Goal: Information Seeking & Learning: Learn about a topic

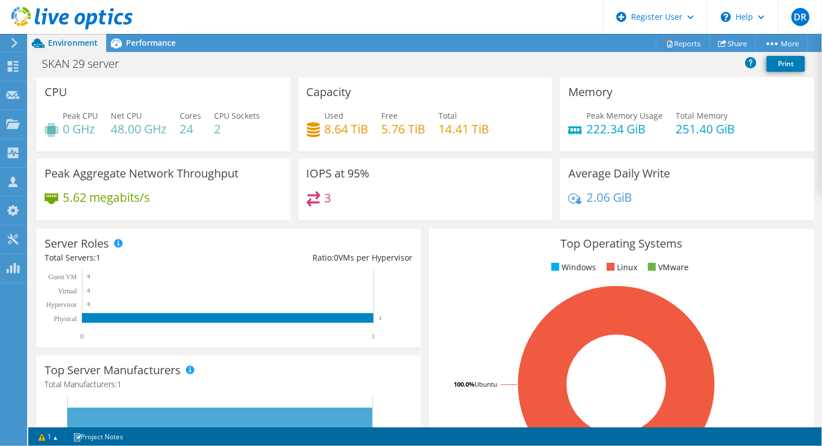
click at [14, 43] on icon at bounding box center [14, 43] width 8 height 10
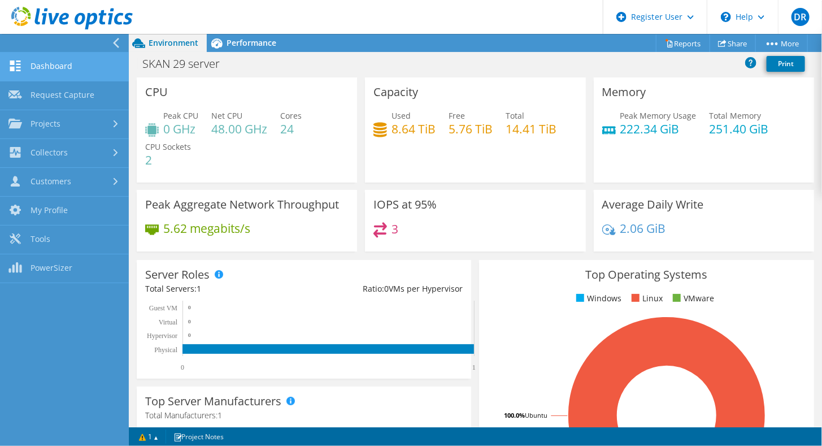
click at [51, 66] on link "Dashboard" at bounding box center [64, 67] width 129 height 29
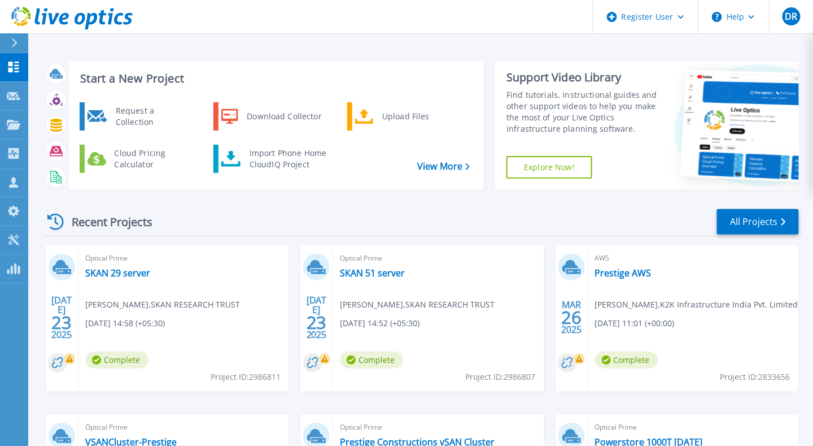
click at [12, 47] on icon at bounding box center [14, 42] width 6 height 9
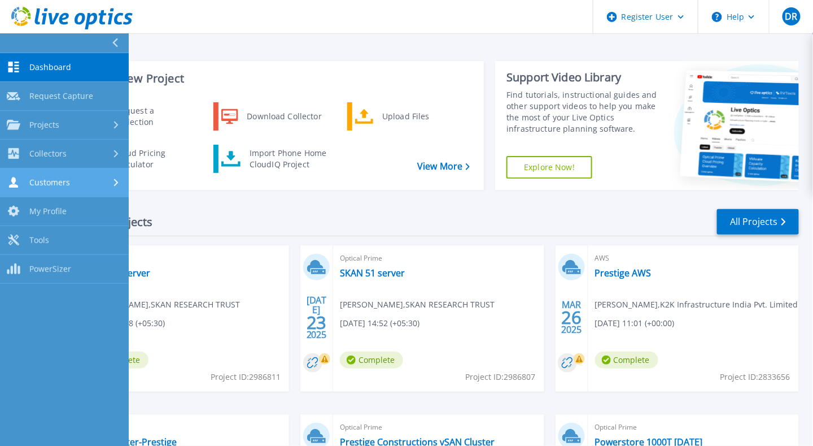
click at [72, 182] on div "Customers" at bounding box center [64, 182] width 115 height 11
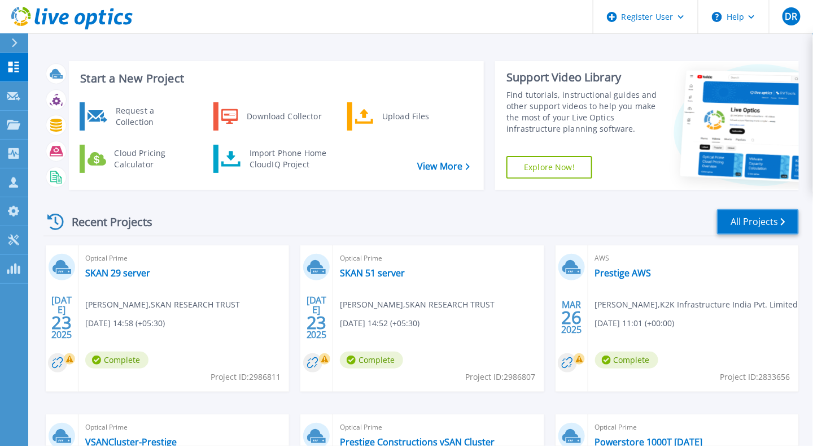
click at [737, 222] on link "All Projects" at bounding box center [758, 221] width 82 height 25
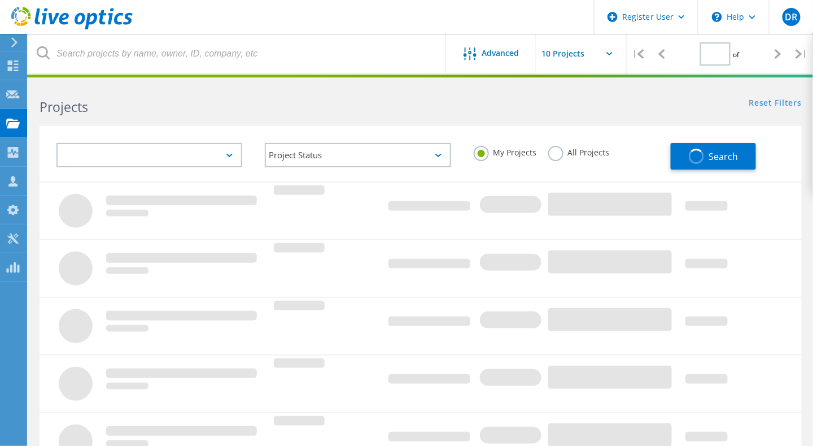
type input "1"
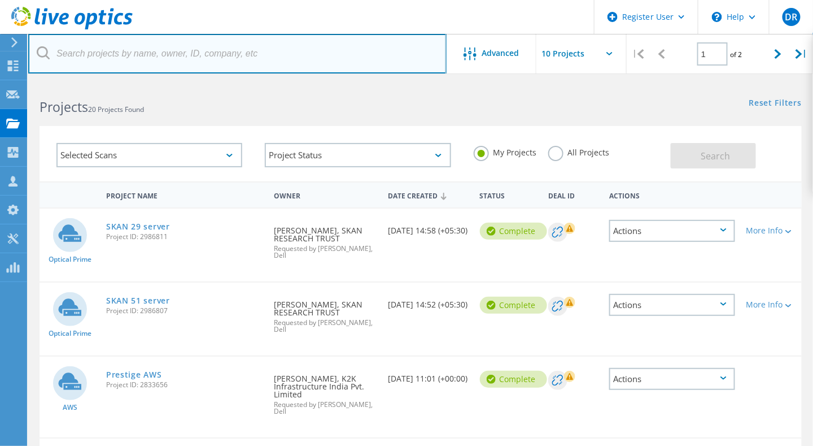
click at [180, 56] on input "text" at bounding box center [237, 54] width 419 height 40
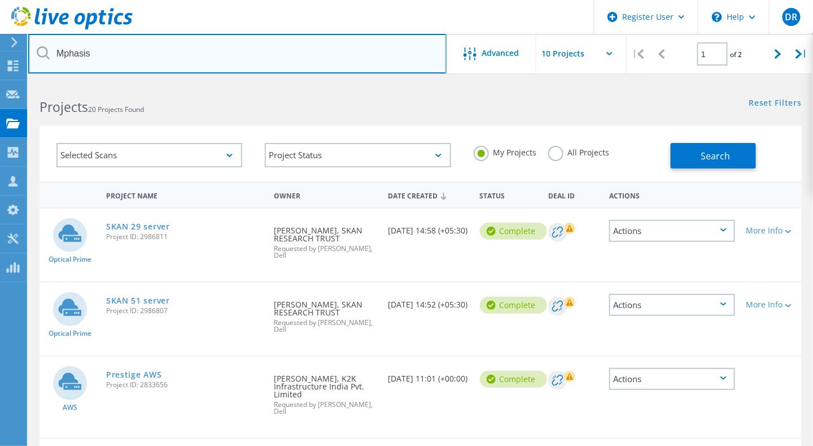
type input "Mphasis"
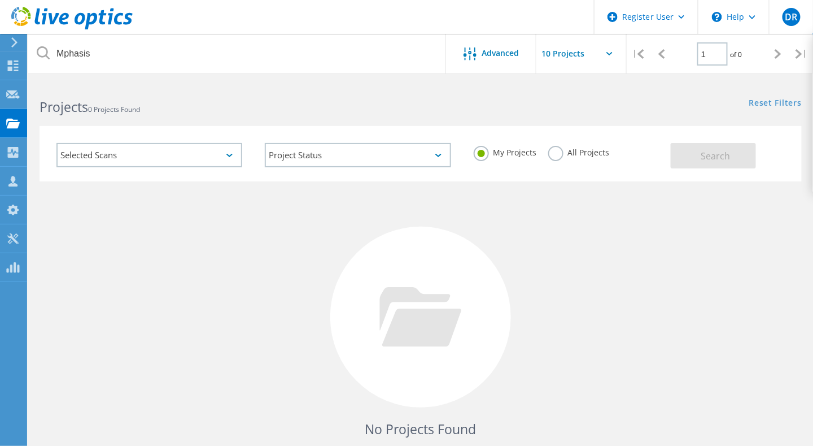
click at [554, 154] on label "All Projects" at bounding box center [579, 151] width 62 height 11
click at [0, 0] on input "All Projects" at bounding box center [0, 0] width 0 height 0
click at [735, 155] on button "Search" at bounding box center [713, 155] width 85 height 25
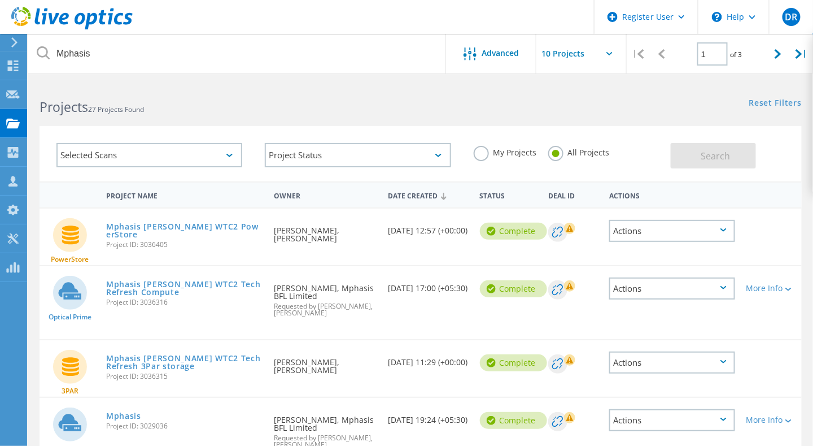
click at [416, 105] on div "Projects 27 Projects Found" at bounding box center [224, 97] width 393 height 30
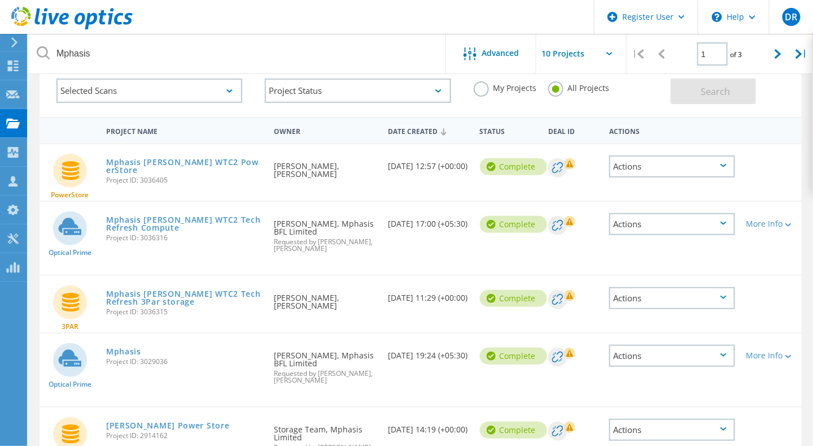
scroll to position [66, 0]
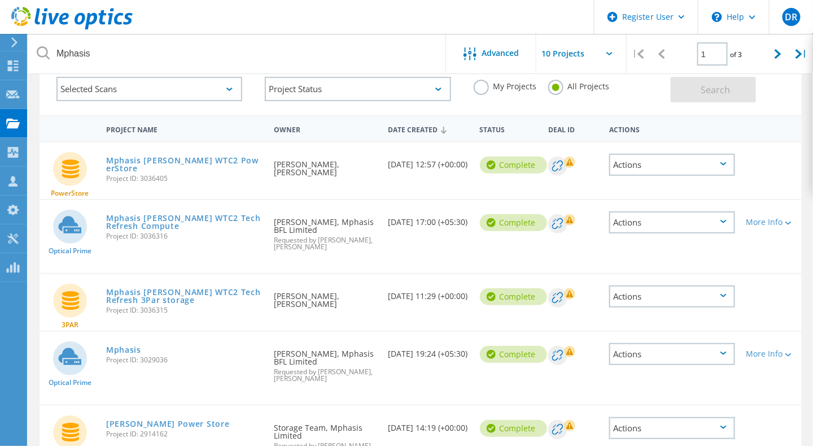
click at [725, 167] on div "Actions" at bounding box center [672, 165] width 126 height 22
click at [174, 157] on link "Mphasis ORR WTC2 PowerStore" at bounding box center [184, 164] width 156 height 16
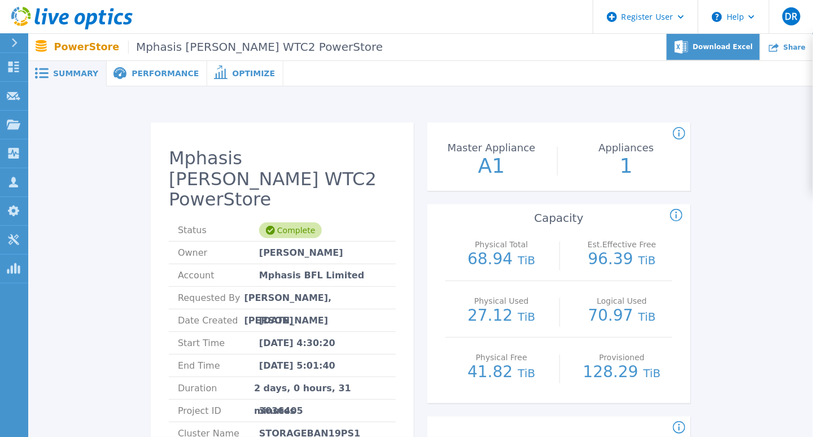
click at [726, 47] on span "Download Excel" at bounding box center [723, 46] width 60 height 7
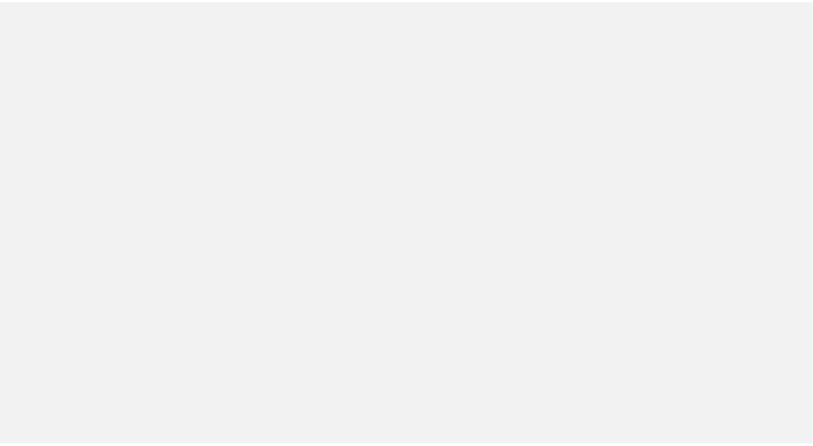
scroll to position [66, 0]
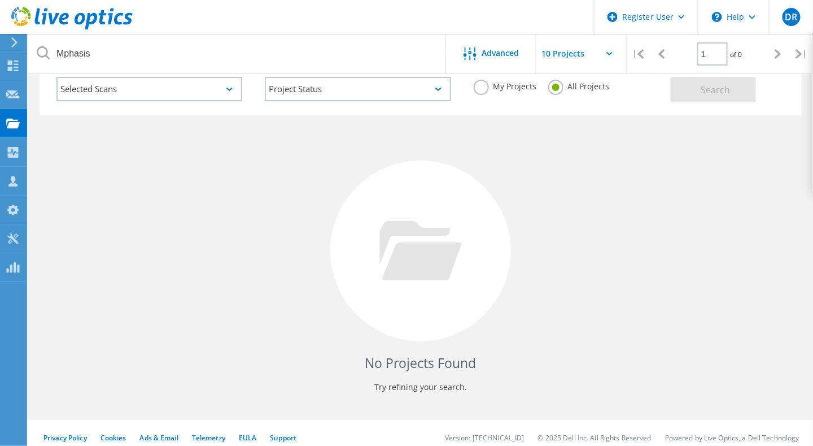
click at [37, 52] on icon at bounding box center [43, 52] width 13 height 13
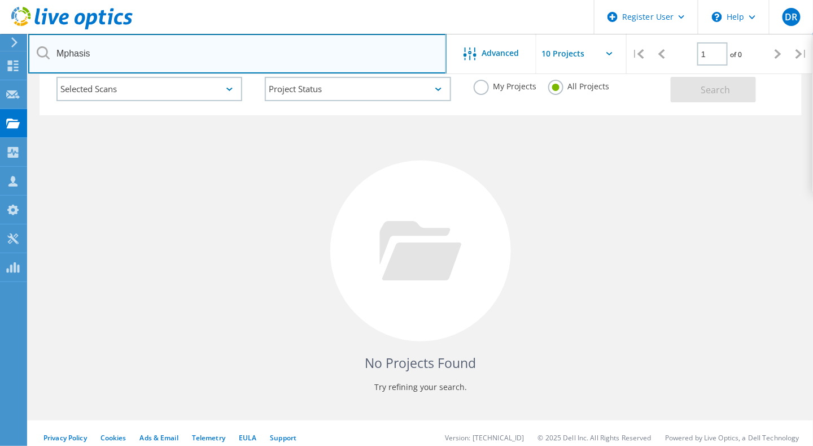
click at [108, 54] on input "Mphasis" at bounding box center [237, 54] width 419 height 40
click at [315, 50] on input "Mphasis" at bounding box center [237, 54] width 419 height 40
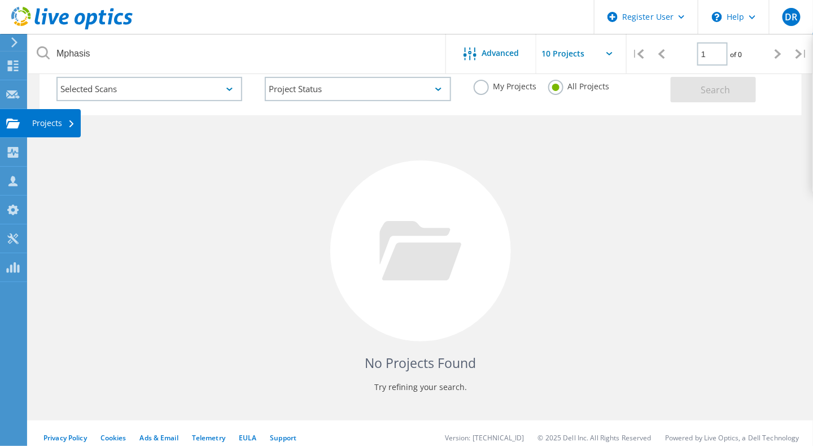
click at [69, 128] on div "Projects" at bounding box center [54, 123] width 54 height 28
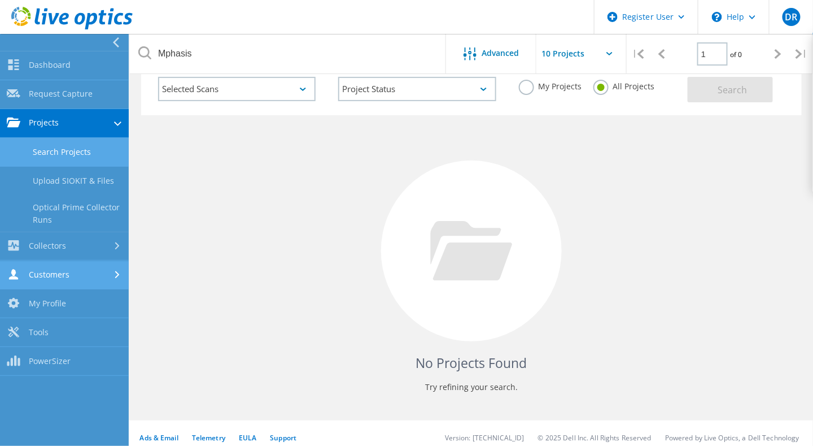
click at [89, 270] on link "Customers" at bounding box center [64, 275] width 129 height 29
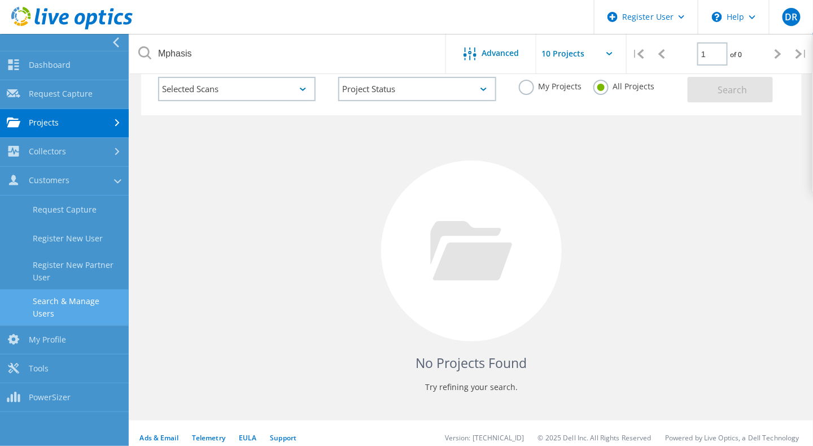
click at [89, 301] on link "Search & Manage Users" at bounding box center [64, 307] width 129 height 36
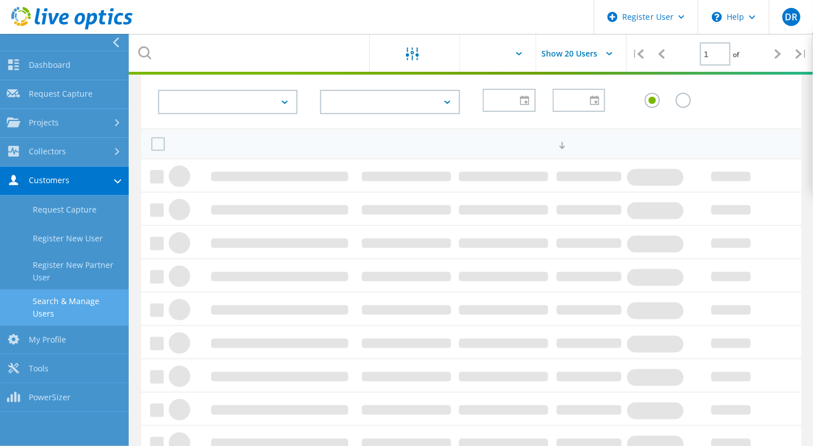
scroll to position [77, 0]
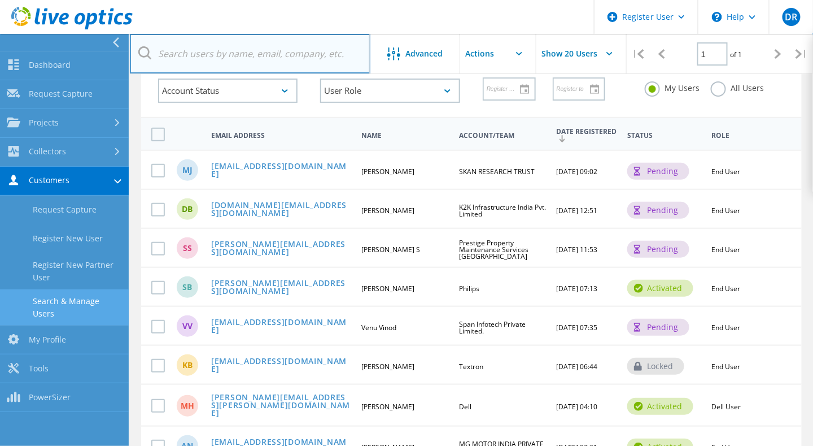
click at [207, 54] on input "text" at bounding box center [250, 54] width 241 height 40
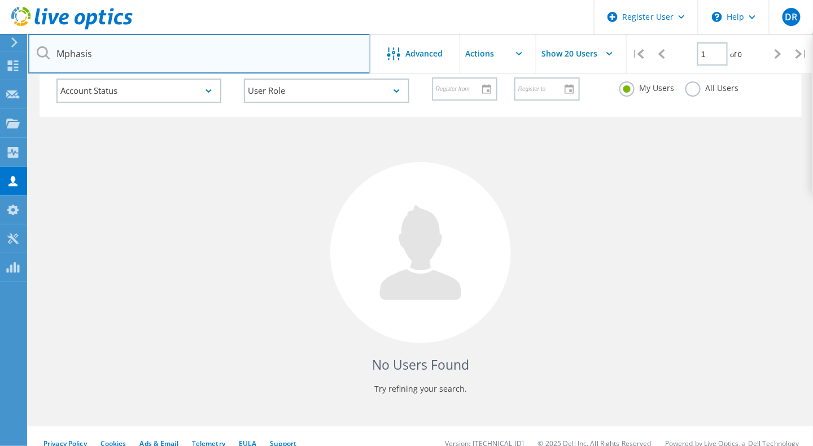
type input "Mphasis"
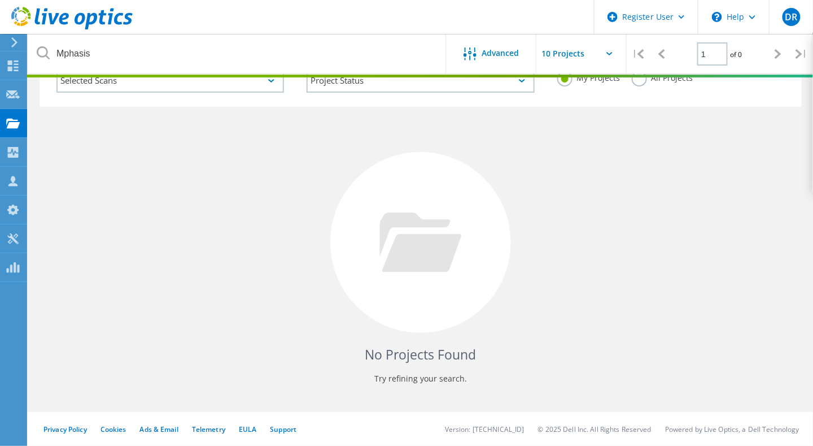
scroll to position [55, 0]
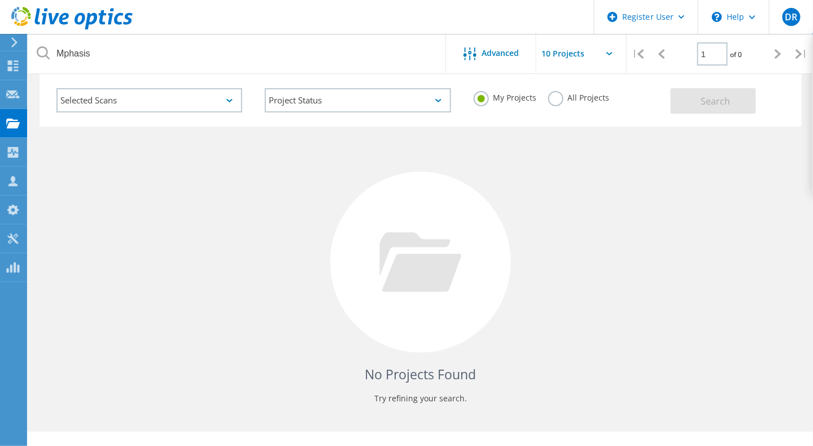
click at [559, 100] on label "All Projects" at bounding box center [579, 96] width 62 height 11
click at [0, 0] on input "All Projects" at bounding box center [0, 0] width 0 height 0
click at [735, 103] on button "Search" at bounding box center [713, 100] width 85 height 25
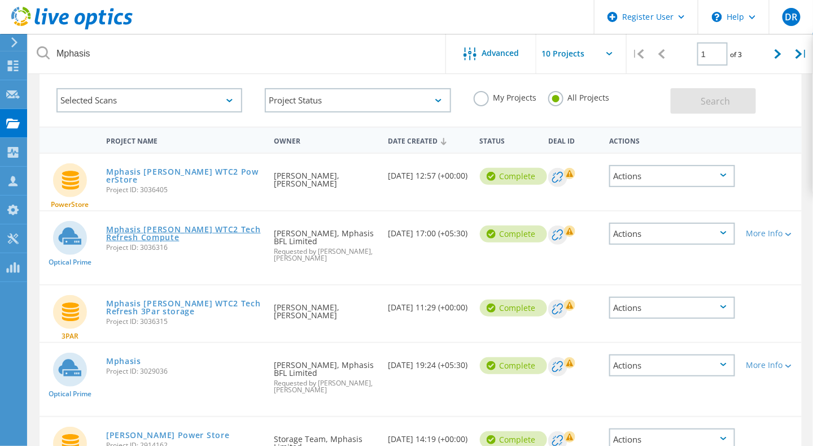
click at [121, 230] on link "Mphasis [PERSON_NAME] WTC2 Tech Refresh Compute" at bounding box center [184, 233] width 156 height 16
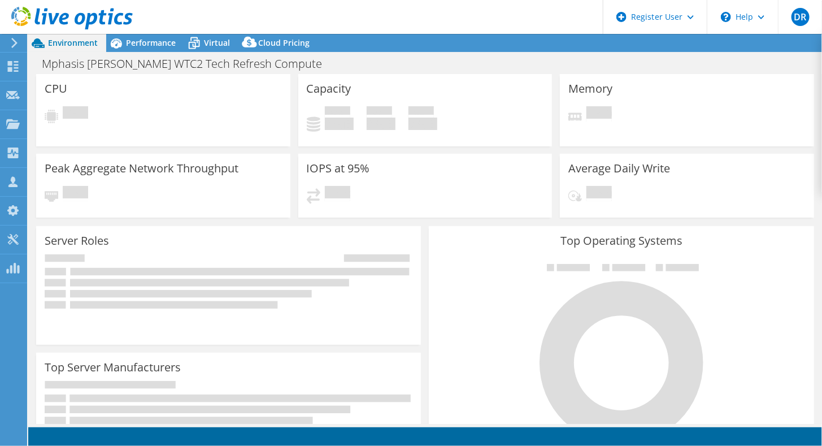
select select "[GEOGRAPHIC_DATA]"
select select "INR"
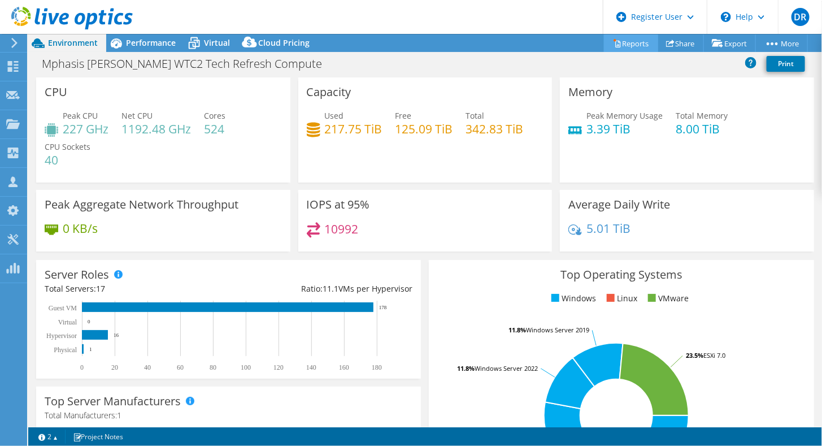
click at [625, 45] on link "Reports" at bounding box center [631, 43] width 54 height 18
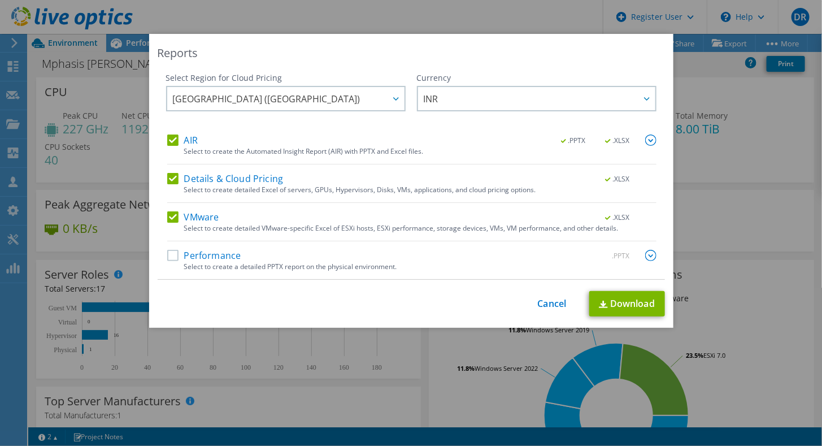
click at [168, 258] on label "Performance" at bounding box center [204, 255] width 74 height 11
click at [0, 0] on input "Performance" at bounding box center [0, 0] width 0 height 0
click at [621, 309] on link "Download" at bounding box center [627, 303] width 76 height 25
click at [547, 303] on link "Cancel" at bounding box center [552, 303] width 29 height 11
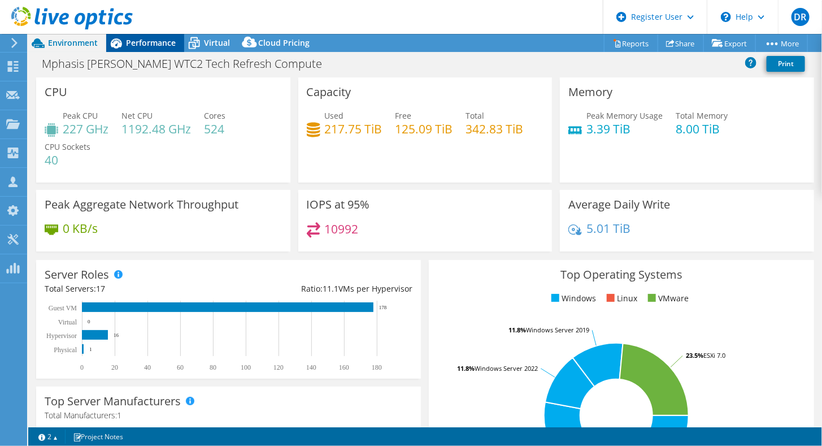
click at [153, 40] on span "Performance" at bounding box center [151, 42] width 50 height 11
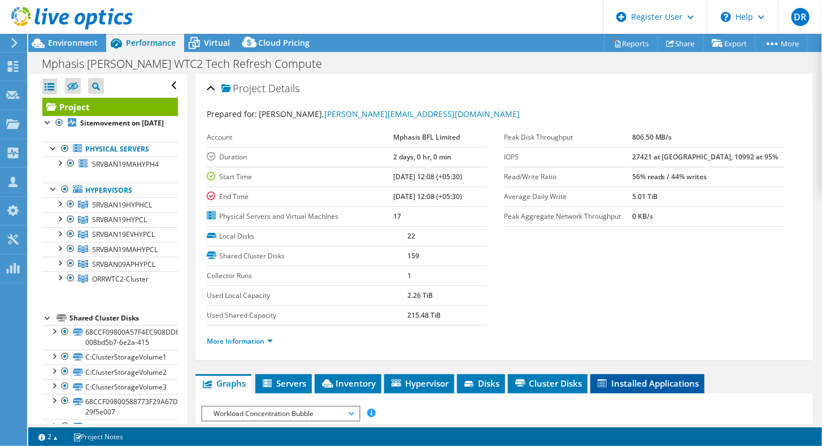
click at [624, 379] on span "Installed Applications" at bounding box center [647, 382] width 103 height 11
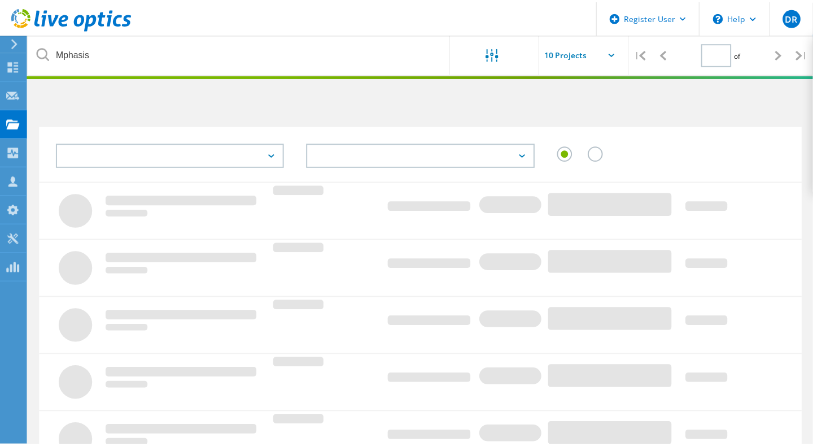
scroll to position [55, 0]
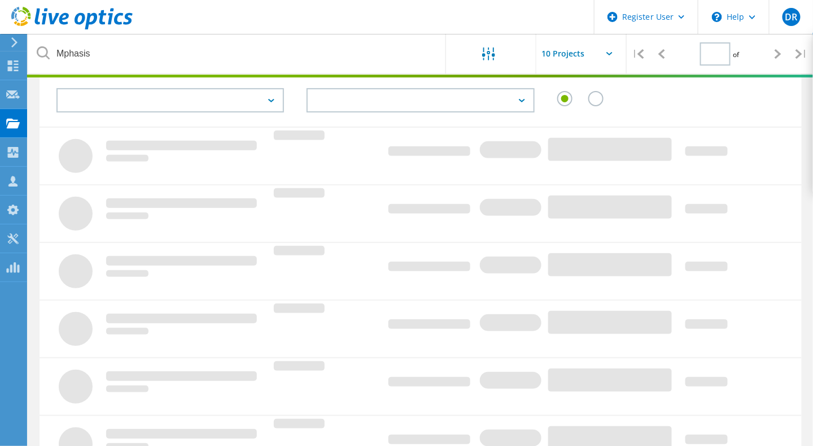
type input "1"
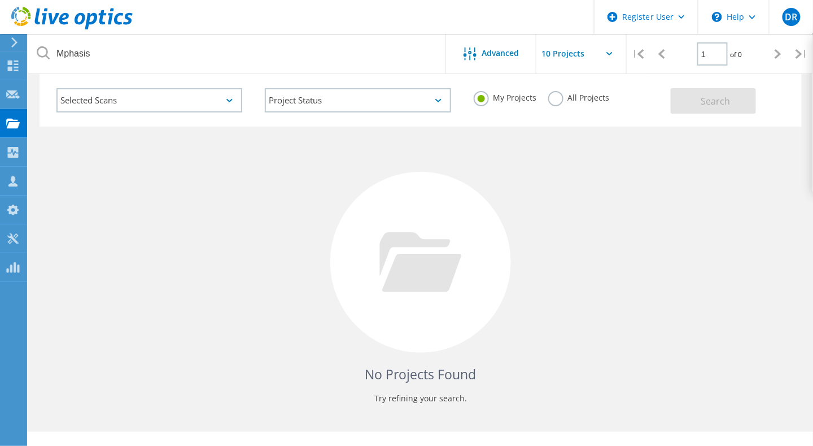
click at [555, 101] on label "All Projects" at bounding box center [579, 96] width 62 height 11
click at [0, 0] on input "All Projects" at bounding box center [0, 0] width 0 height 0
click at [701, 99] on button "Search" at bounding box center [713, 100] width 85 height 25
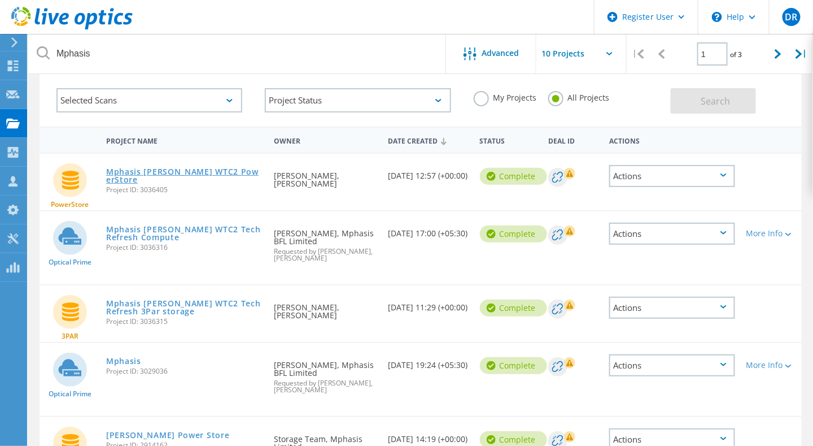
click at [169, 171] on link "Mphasis [PERSON_NAME] WTC2 PowerStore" at bounding box center [184, 176] width 156 height 16
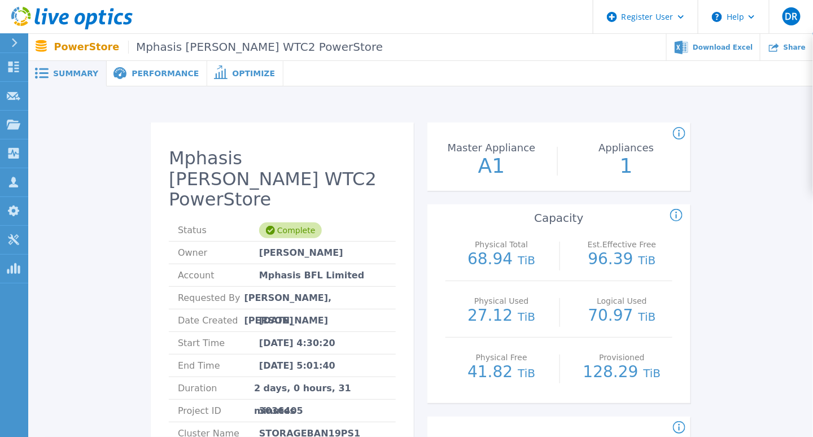
click at [143, 73] on span "Performance" at bounding box center [165, 73] width 67 height 8
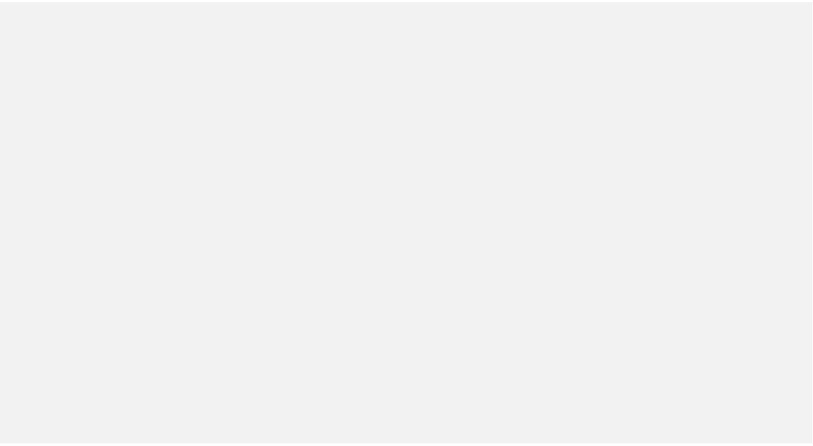
scroll to position [55, 0]
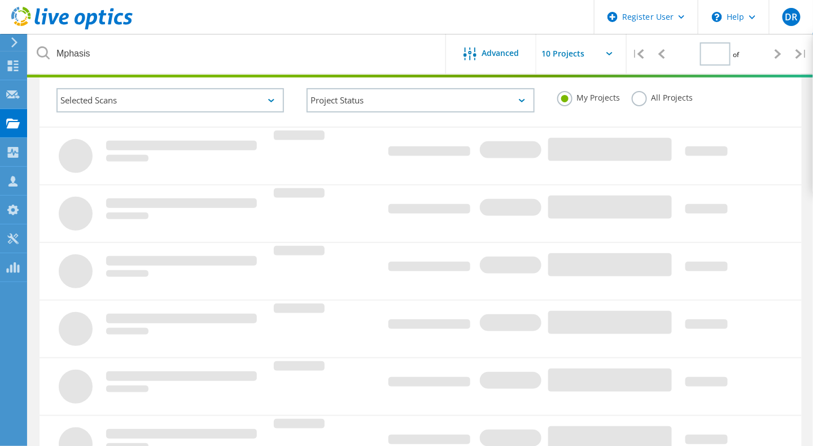
type input "1"
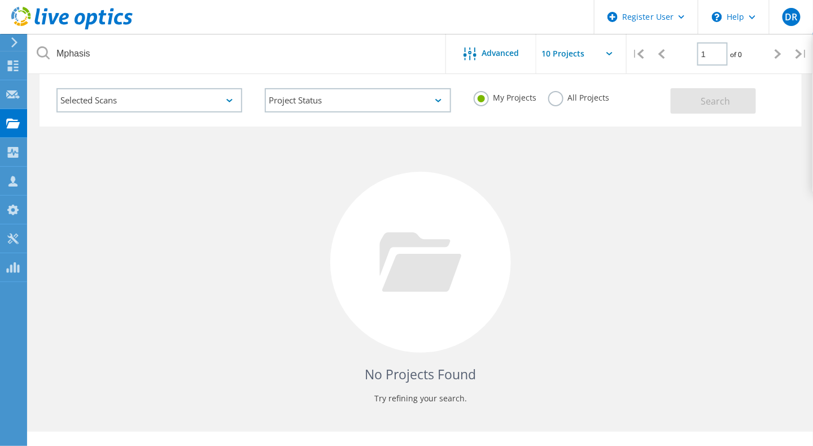
click at [559, 98] on label "All Projects" at bounding box center [579, 96] width 62 height 11
click at [0, 0] on input "All Projects" at bounding box center [0, 0] width 0 height 0
click at [733, 99] on button "Search" at bounding box center [713, 100] width 85 height 25
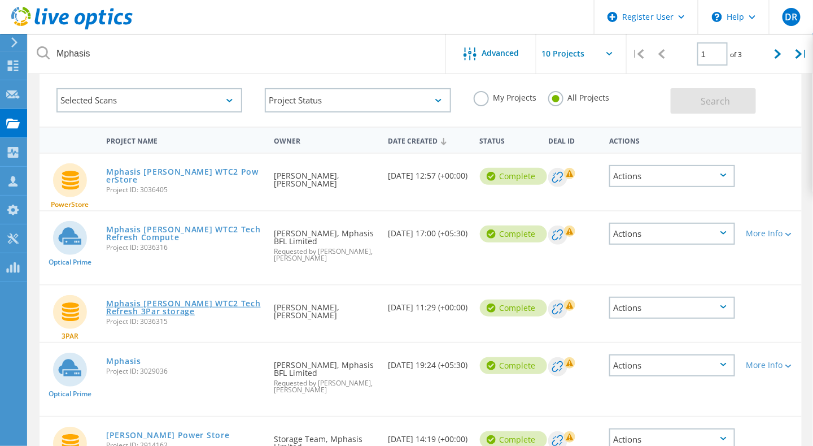
click at [219, 304] on link "Mphasis [PERSON_NAME] WTC2 Tech Refresh 3Par storage" at bounding box center [184, 307] width 156 height 16
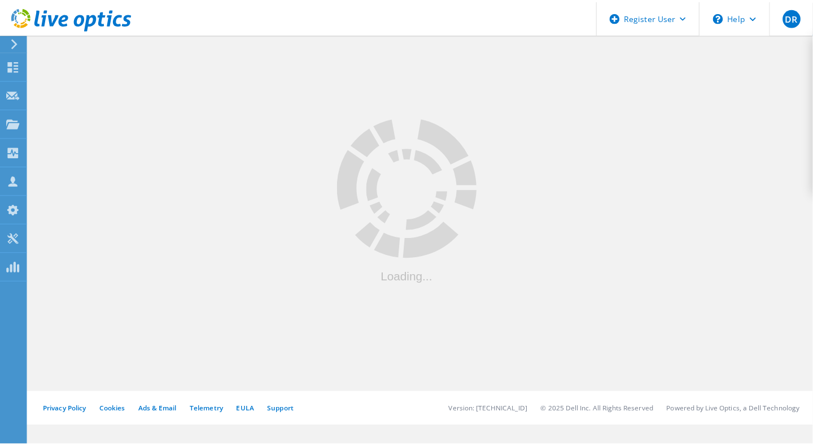
scroll to position [55, 0]
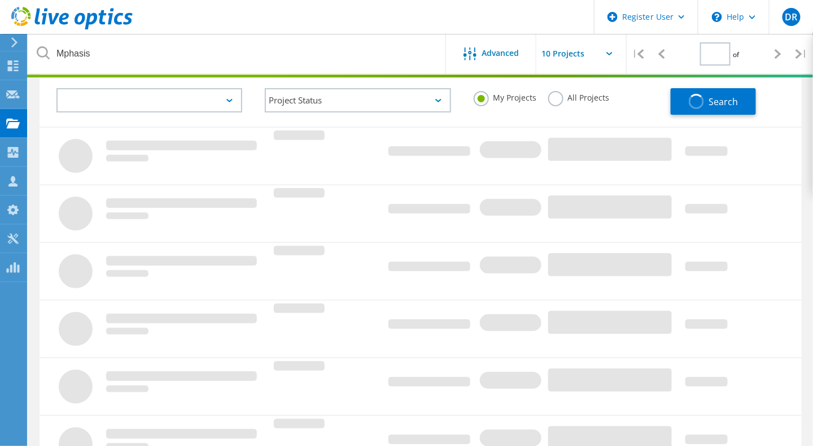
type input "1"
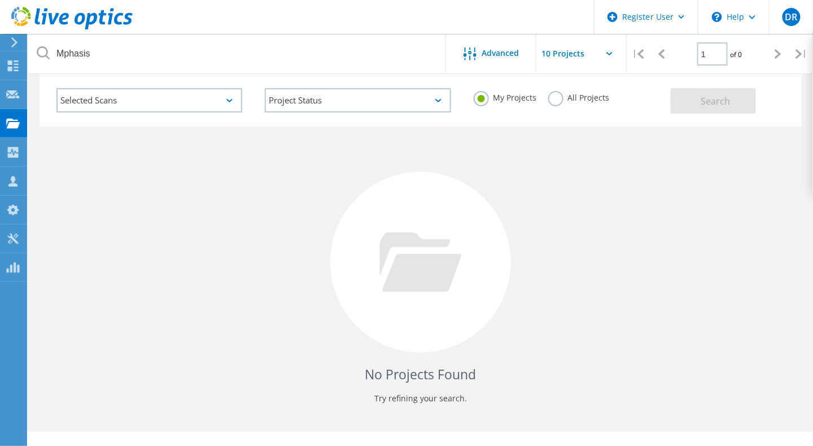
click at [550, 97] on label "All Projects" at bounding box center [579, 96] width 62 height 11
click at [0, 0] on input "All Projects" at bounding box center [0, 0] width 0 height 0
click at [710, 103] on span "Search" at bounding box center [716, 101] width 29 height 12
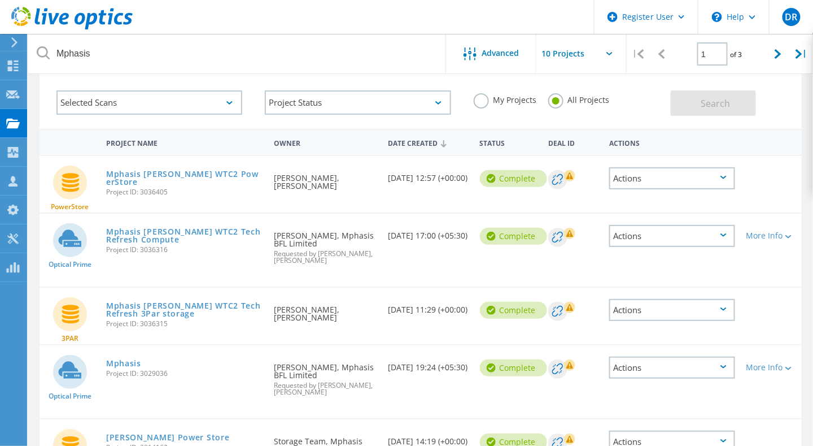
scroll to position [59, 0]
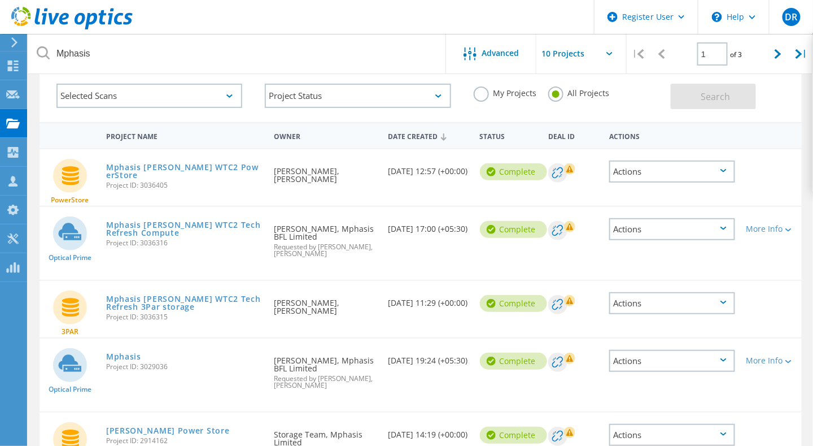
click at [724, 173] on div "Actions" at bounding box center [672, 171] width 126 height 22
click at [781, 164] on div at bounding box center [771, 163] width 61 height 29
click at [183, 167] on link "Mphasis [PERSON_NAME] WTC2 PowerStore" at bounding box center [184, 171] width 156 height 16
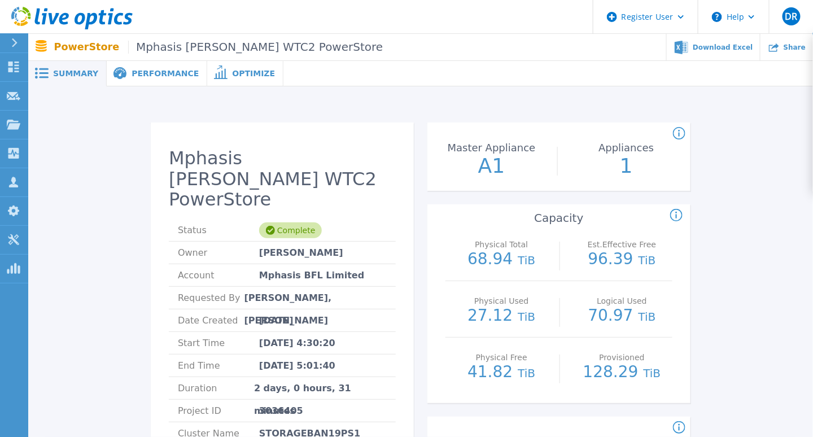
click at [150, 72] on span "Performance" at bounding box center [165, 73] width 67 height 8
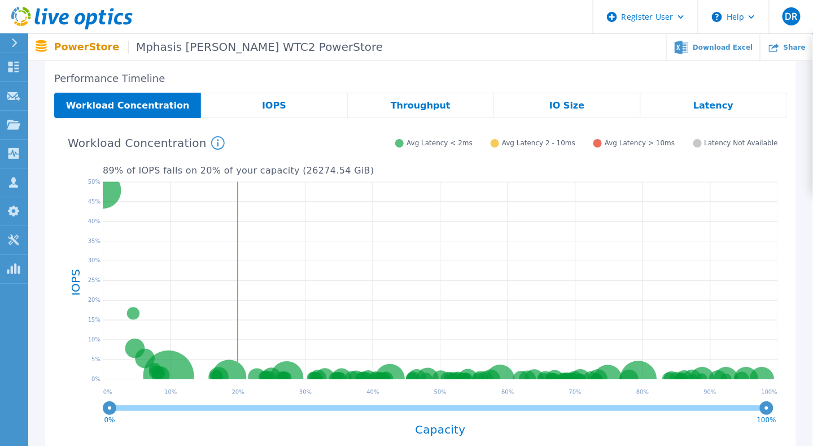
scroll to position [186, 0]
click at [288, 106] on div "IOPS" at bounding box center [274, 104] width 146 height 25
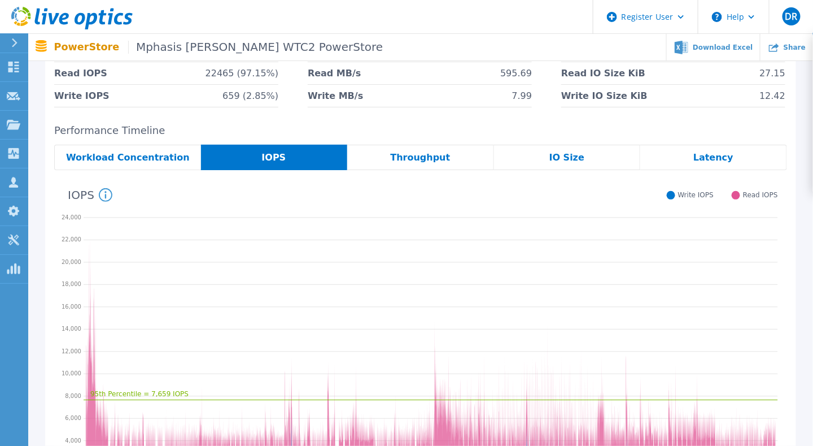
scroll to position [136, 0]
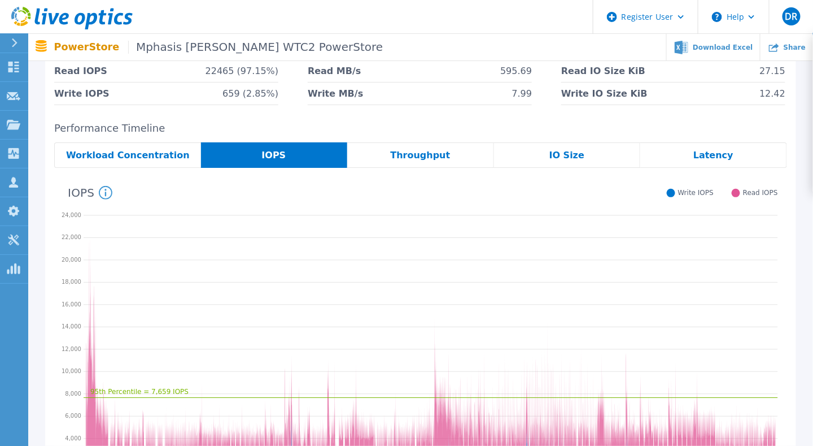
click at [434, 159] on span "Throughput" at bounding box center [421, 155] width 60 height 9
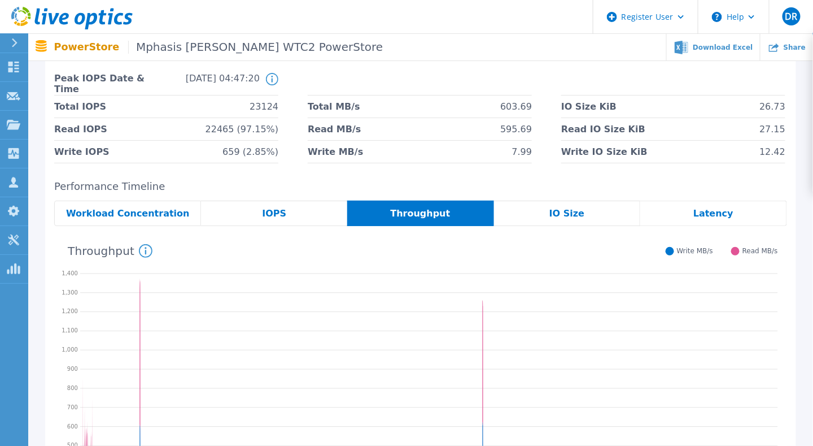
scroll to position [79, 0]
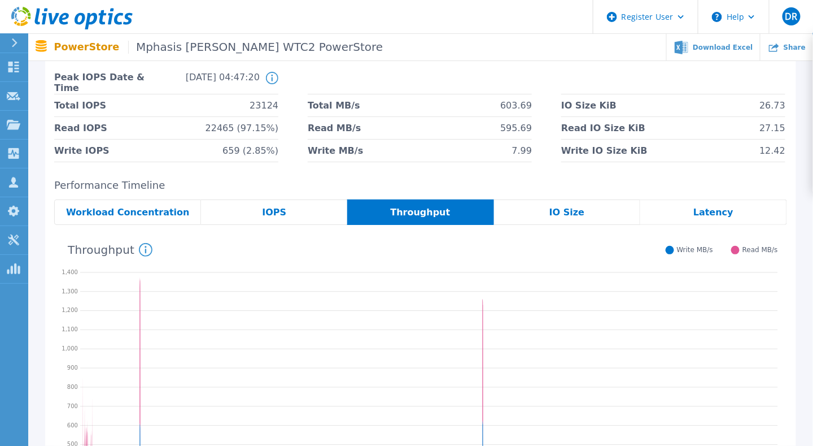
click at [576, 221] on div "IO Size" at bounding box center [567, 211] width 147 height 25
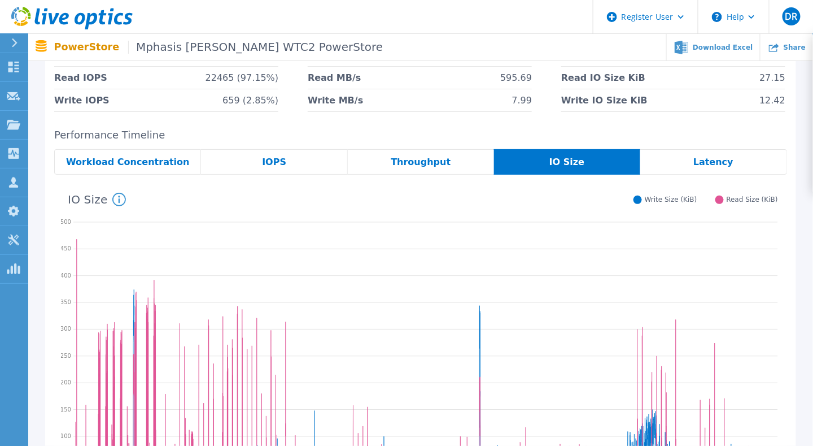
scroll to position [31, 0]
